Goal: Information Seeking & Learning: Learn about a topic

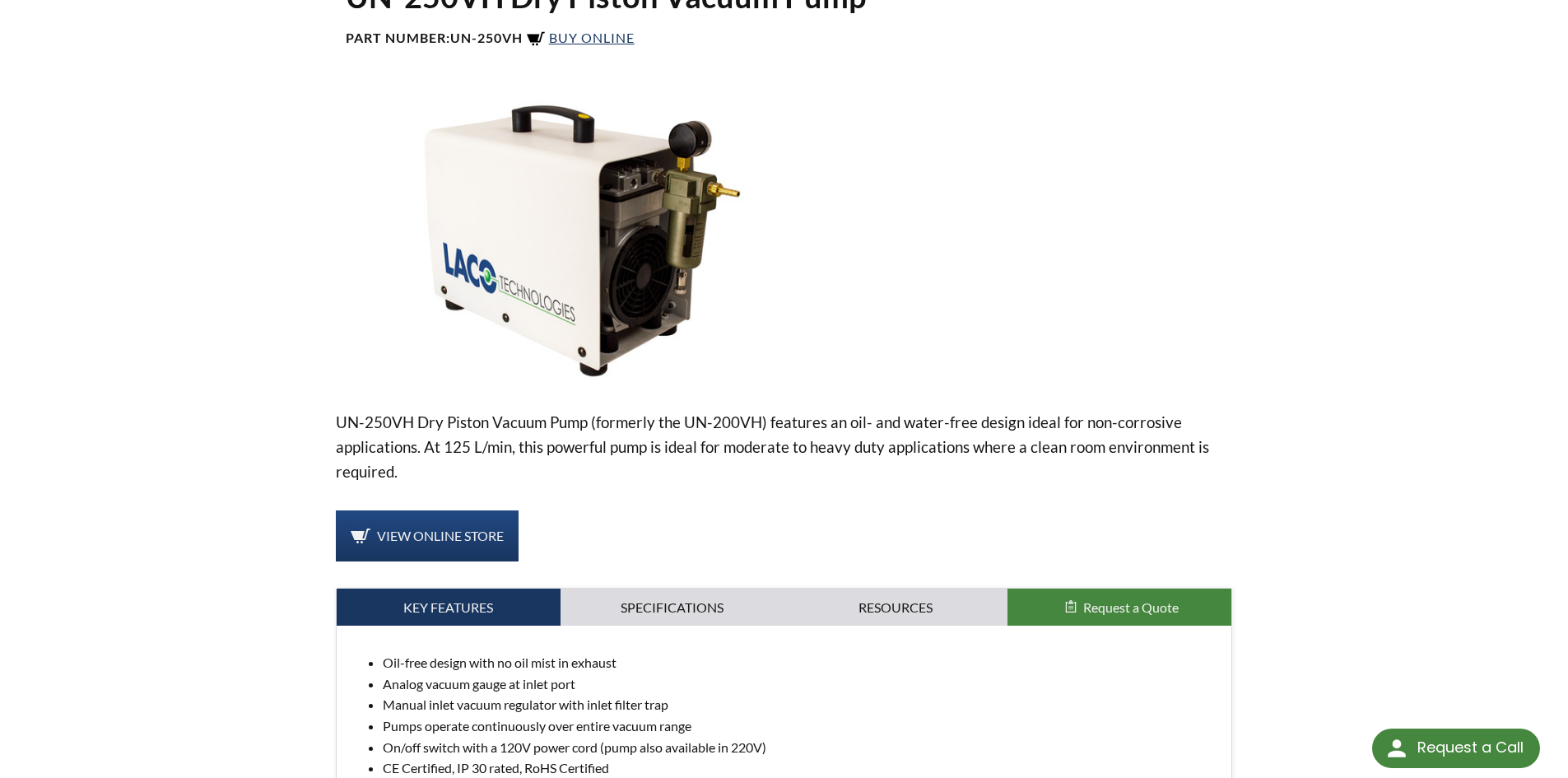
scroll to position [329, 0]
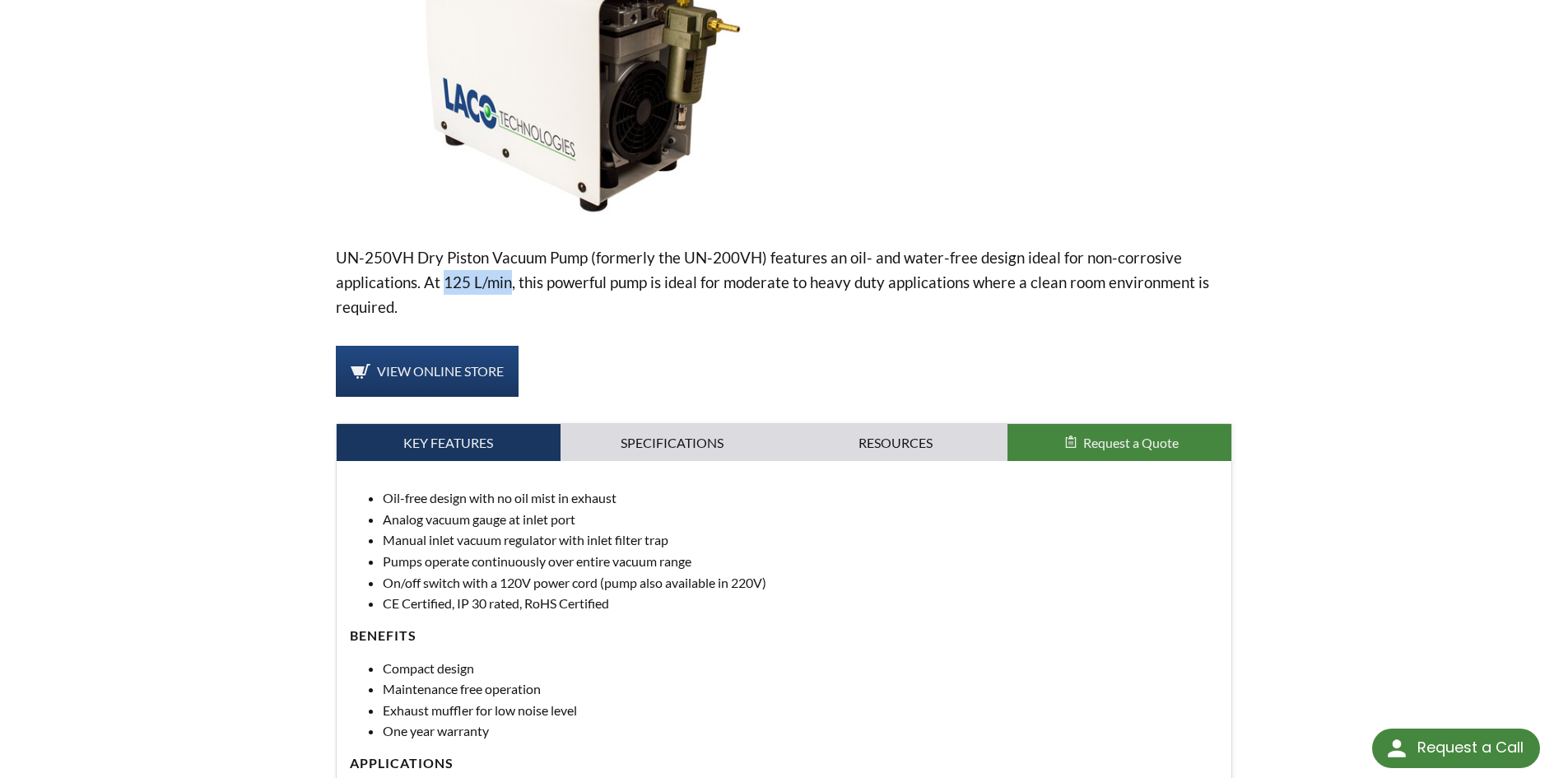
drag, startPoint x: 509, startPoint y: 288, endPoint x: 444, endPoint y: 278, distance: 65.8
click at [444, 278] on p "UN-250VH Dry Piston Vacuum Pump (formerly the UN-200VH) features an oil- and wa…" at bounding box center [784, 283] width 897 height 74
copy p "125 L/min"
click at [823, 297] on p "UN-250VH Dry Piston Vacuum Pump (formerly the UN-200VH) features an oil- and wa…" at bounding box center [784, 283] width 897 height 74
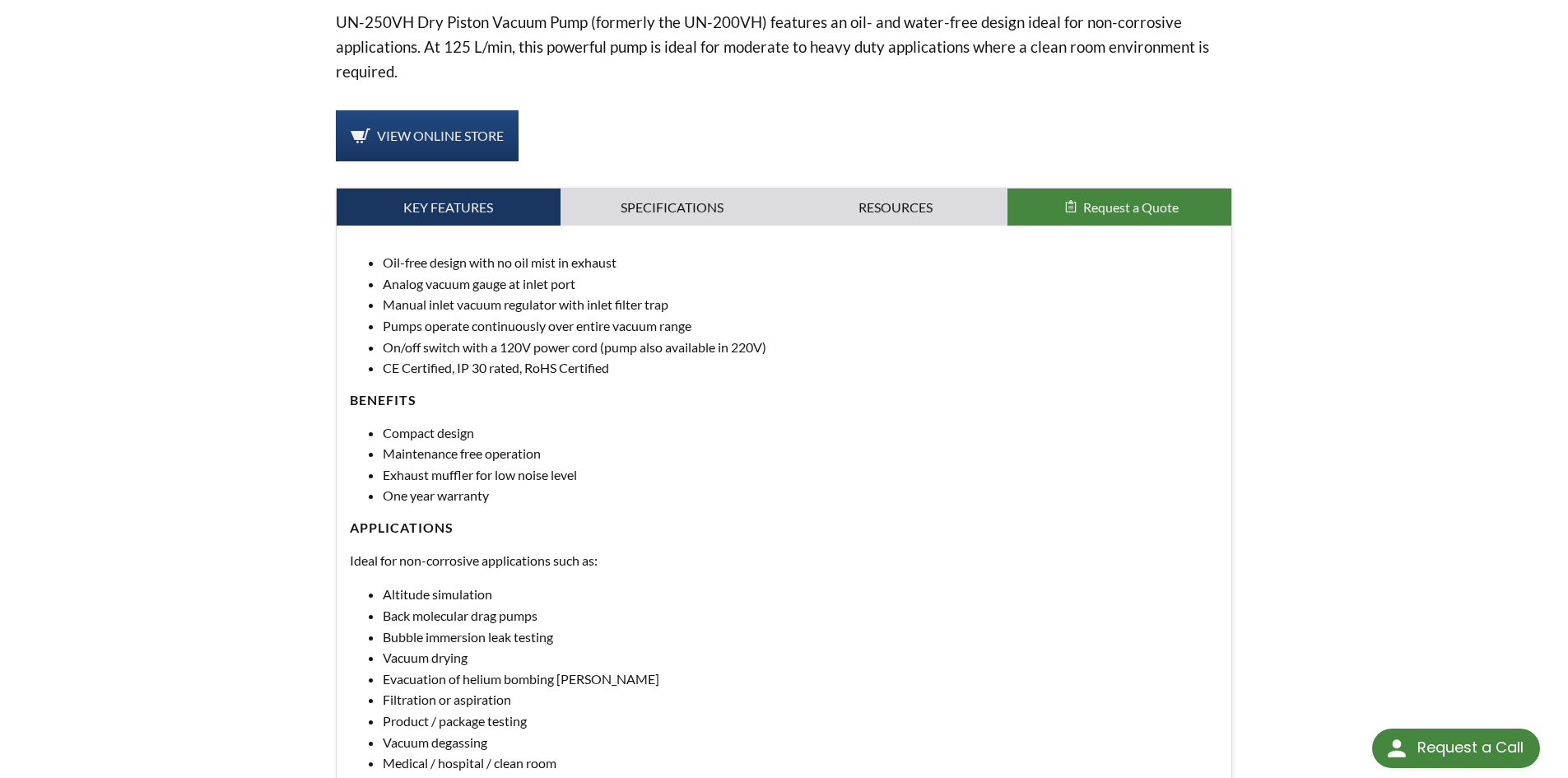
scroll to position [576, 0]
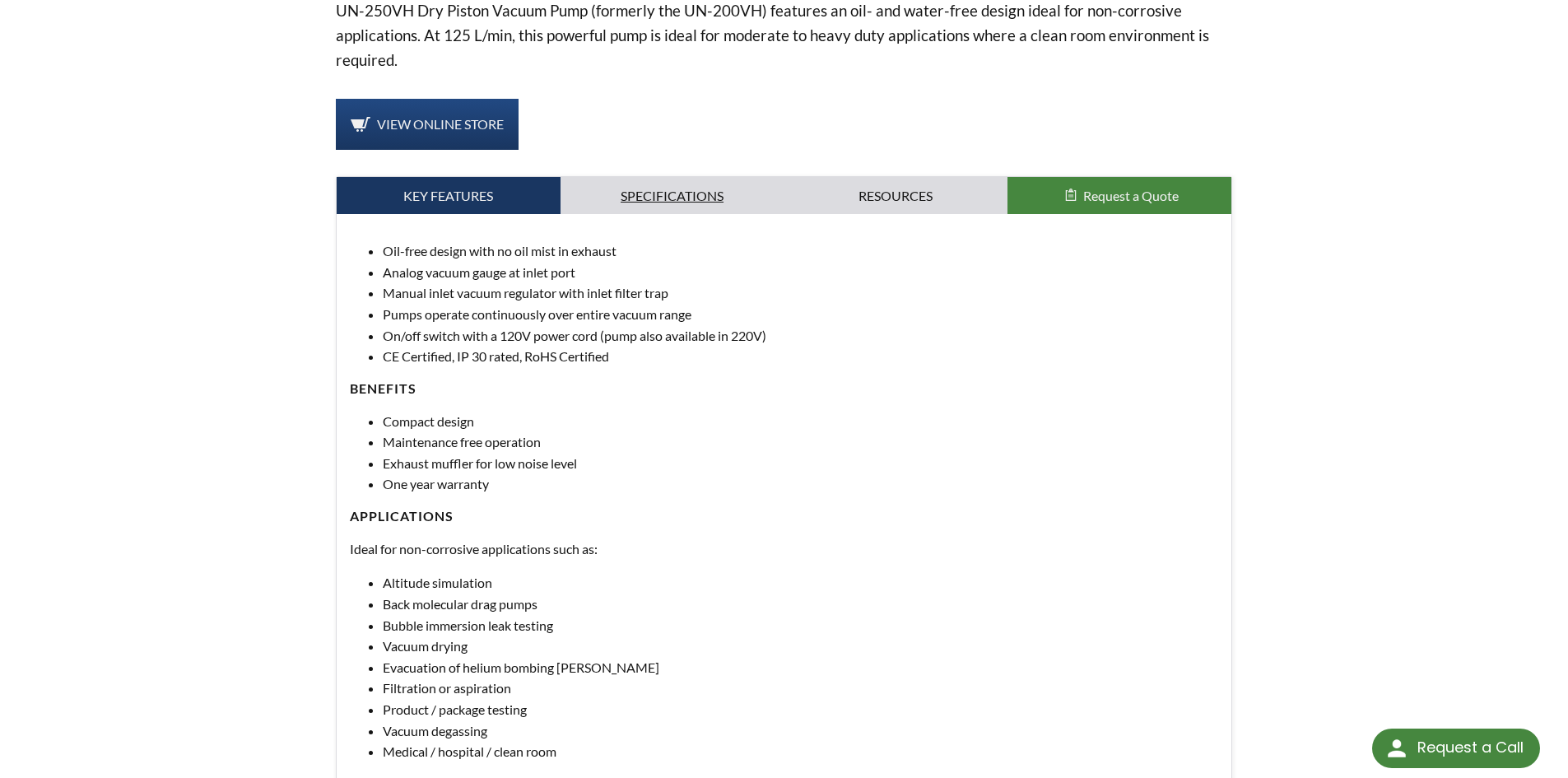
click at [628, 194] on link "Specifications" at bounding box center [673, 196] width 224 height 38
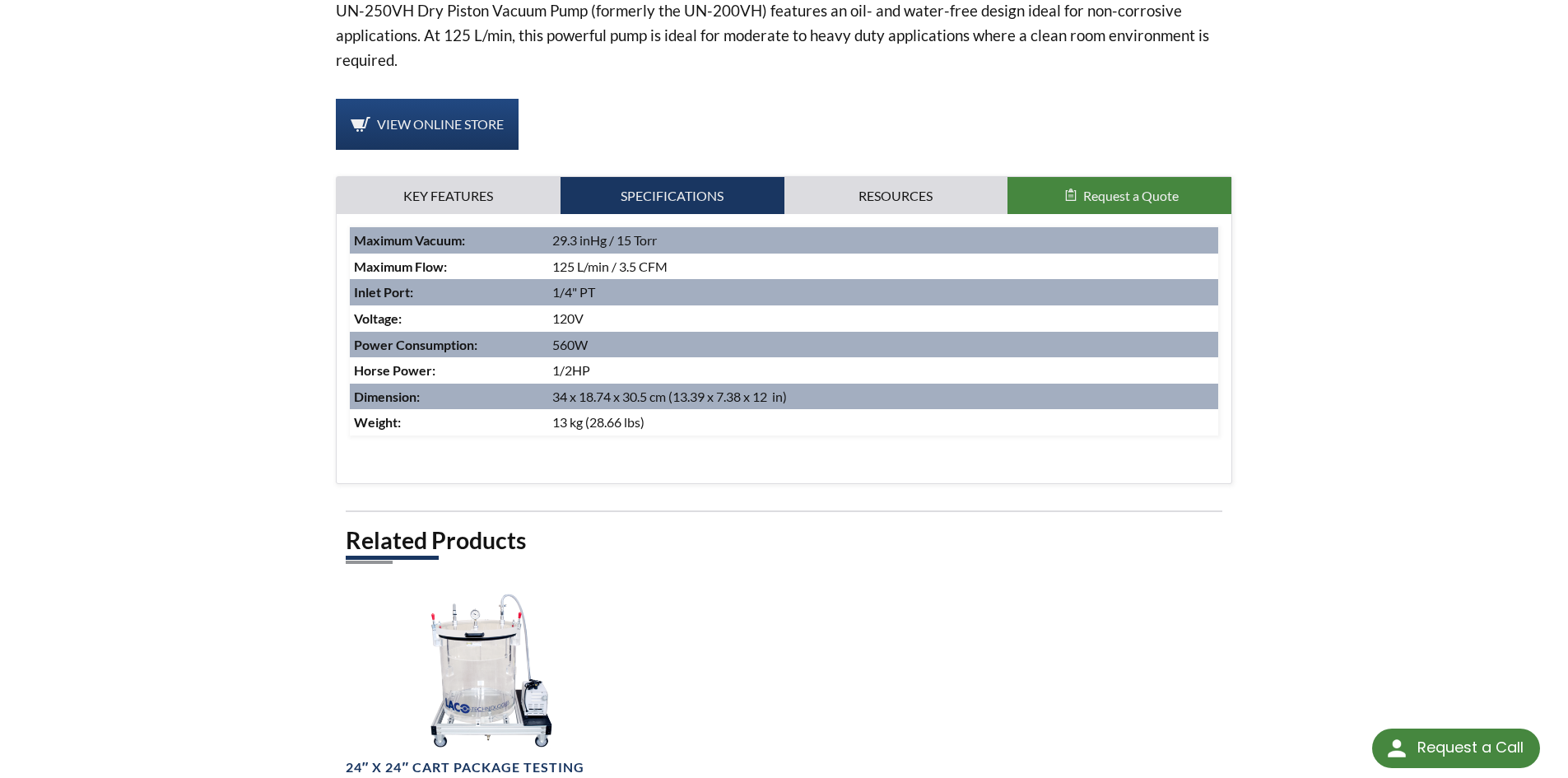
click at [201, 209] on div "home » UN-250VH Dry Piston Vacuum Pump UN-250VH Dry Piston Vacuum Pump Part Num…" at bounding box center [784, 162] width 1568 height 1317
click at [469, 183] on link "Key Features" at bounding box center [448, 196] width 224 height 38
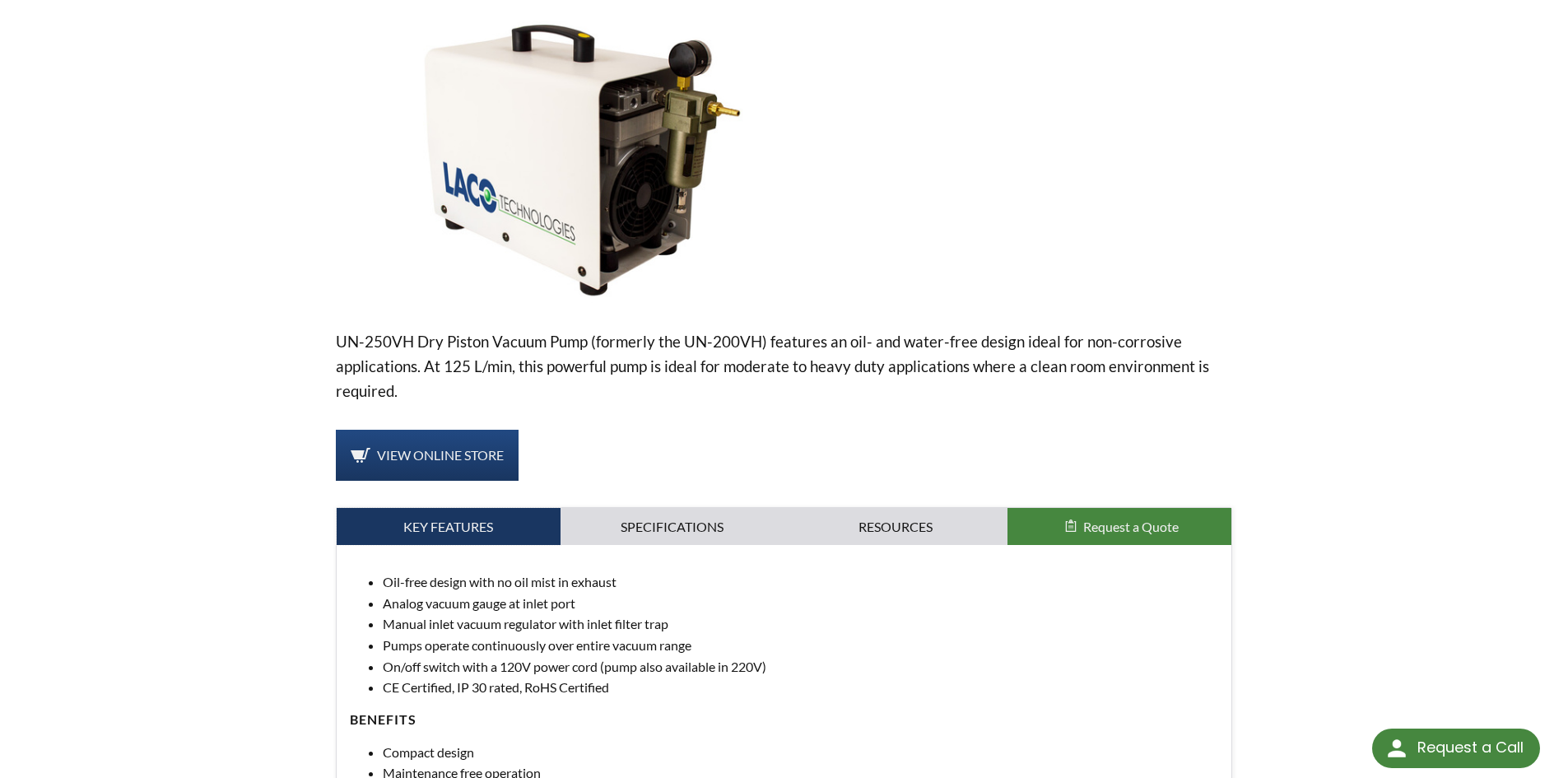
scroll to position [247, 0]
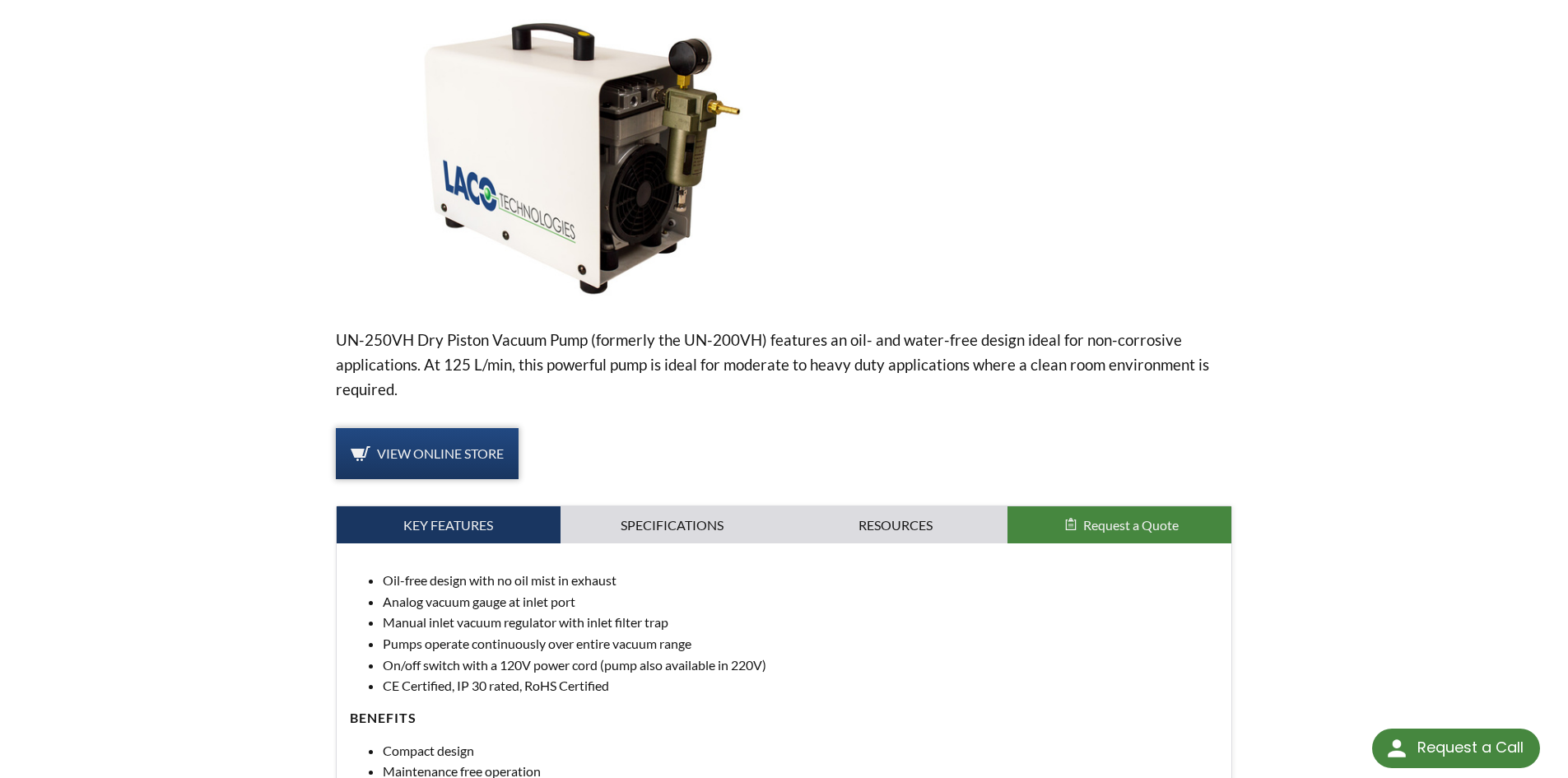
click at [463, 458] on span "View Online Store" at bounding box center [440, 452] width 127 height 16
select select "Language Translate Widget"
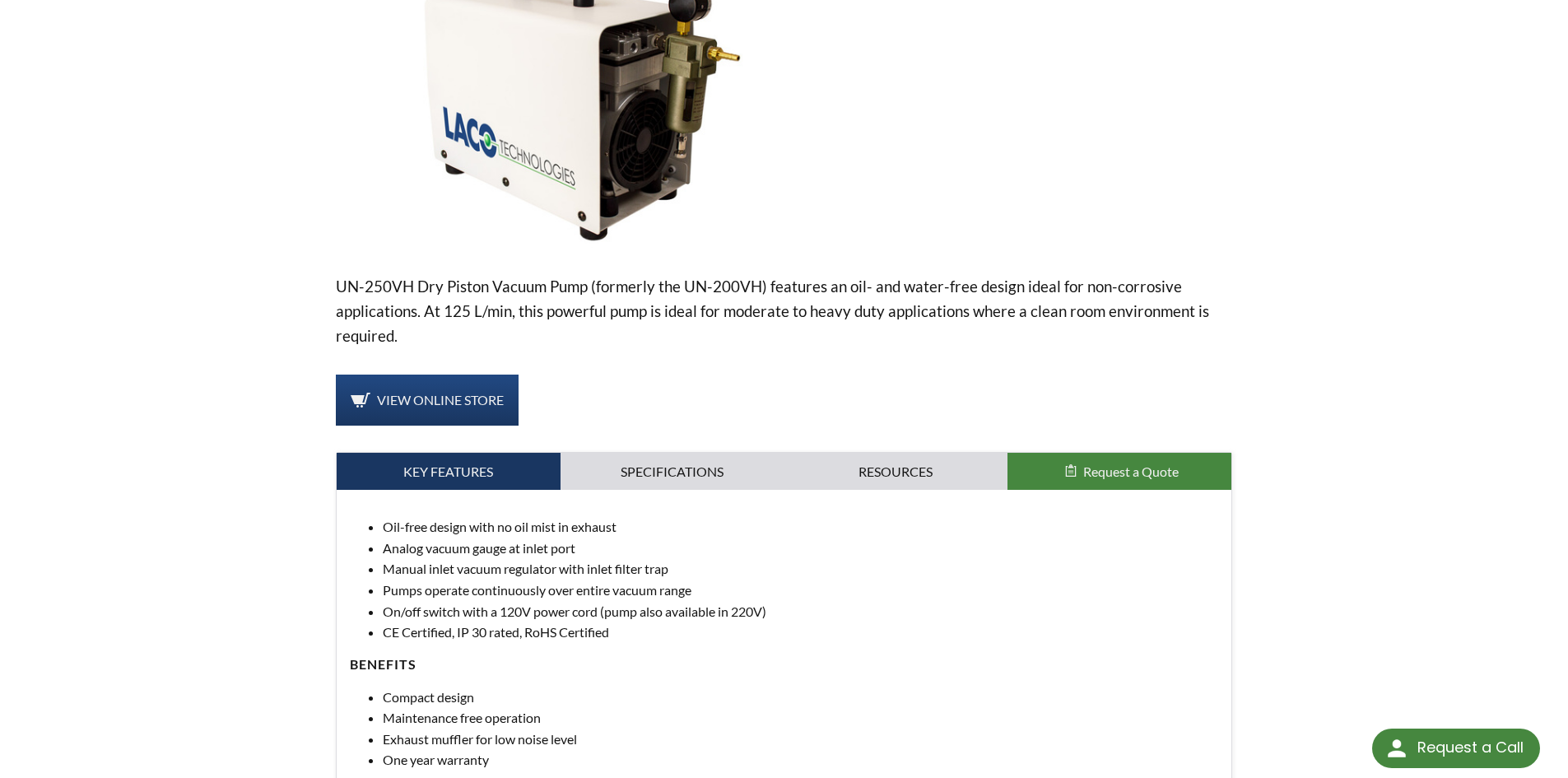
scroll to position [329, 0]
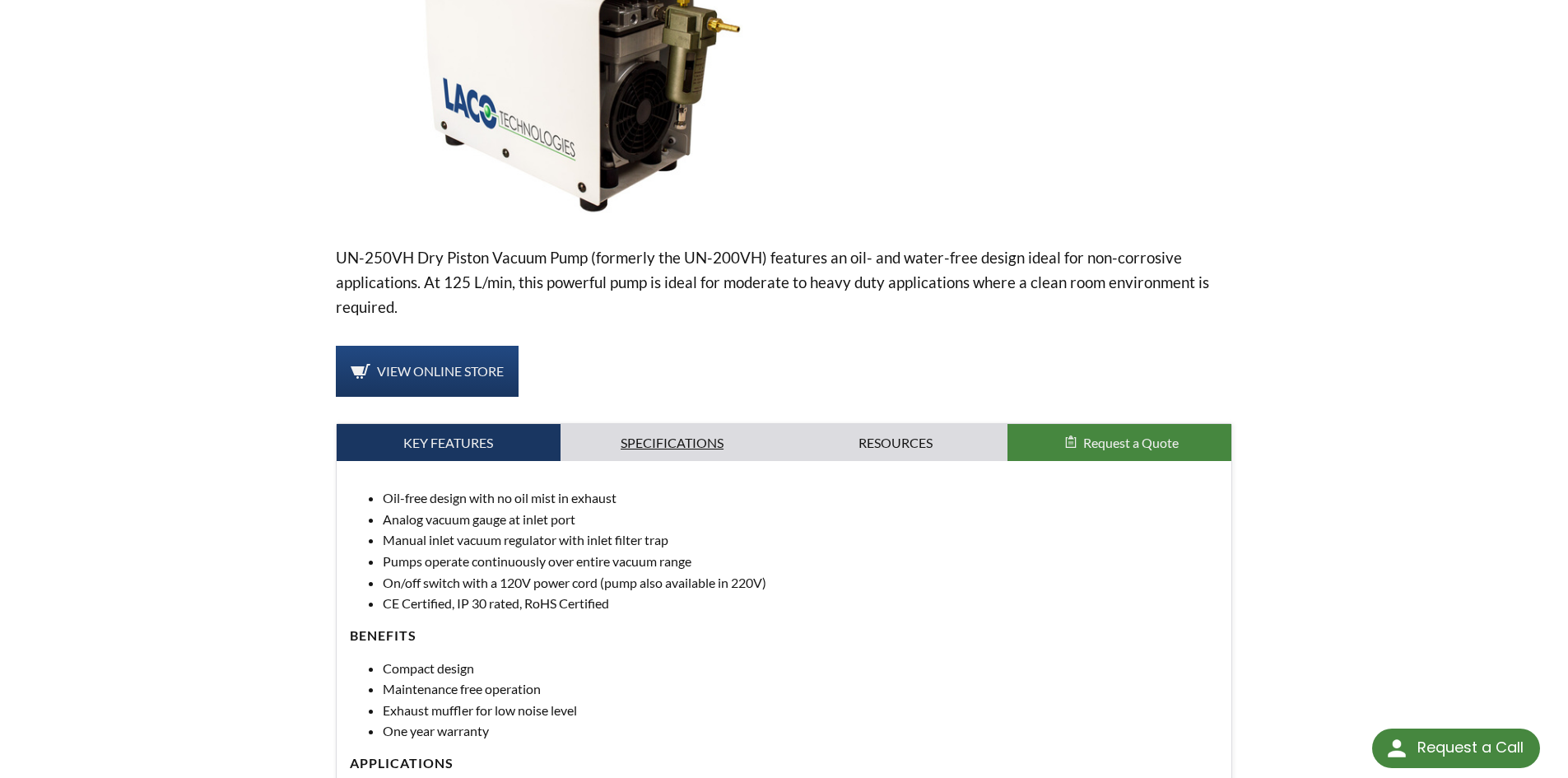
click at [675, 441] on link "Specifications" at bounding box center [673, 443] width 224 height 38
